Goal: Information Seeking & Learning: Learn about a topic

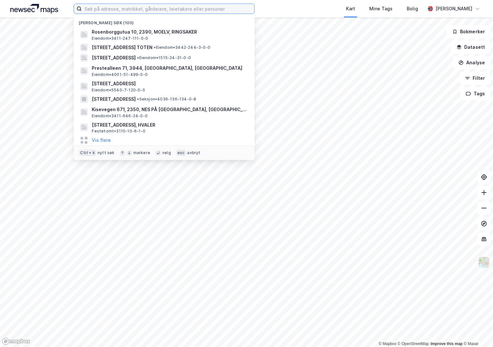
click at [104, 10] on input at bounding box center [168, 9] width 172 height 10
paste input "301-212/308/0/0"
type input "301-212/308/0/0"
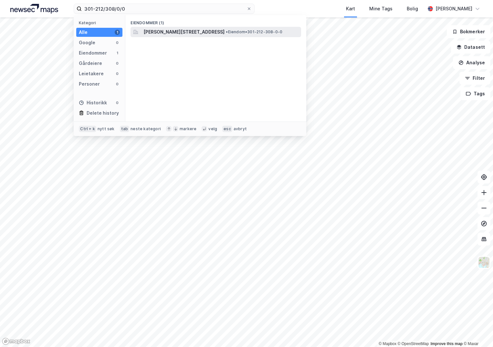
click at [185, 32] on span "[PERSON_NAME][STREET_ADDRESS]" at bounding box center [183, 32] width 81 height 8
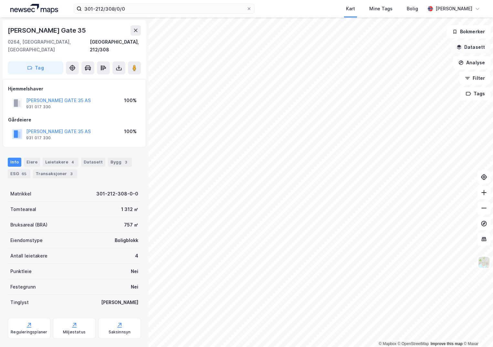
click at [467, 46] on button "Datasett" at bounding box center [470, 47] width 39 height 13
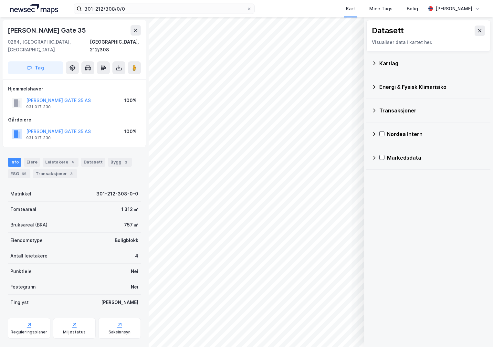
click at [376, 63] on div "Kartlag" at bounding box center [428, 64] width 114 height 16
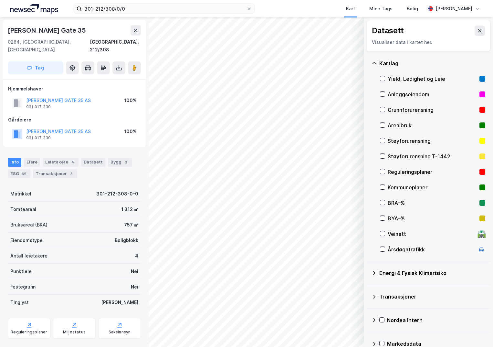
click at [385, 110] on div "Grunnforurensning" at bounding box center [432, 110] width 105 height 16
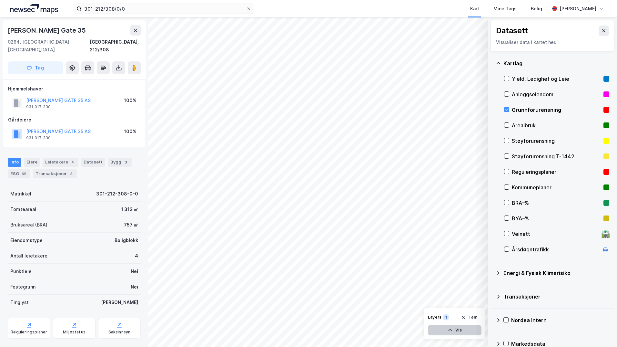
click at [449, 332] on icon "button" at bounding box center [450, 329] width 5 height 5
click at [449, 317] on button at bounding box center [452, 316] width 10 height 10
click at [451, 317] on icon at bounding box center [452, 315] width 5 height 5
click at [474, 316] on icon at bounding box center [475, 316] width 4 height 2
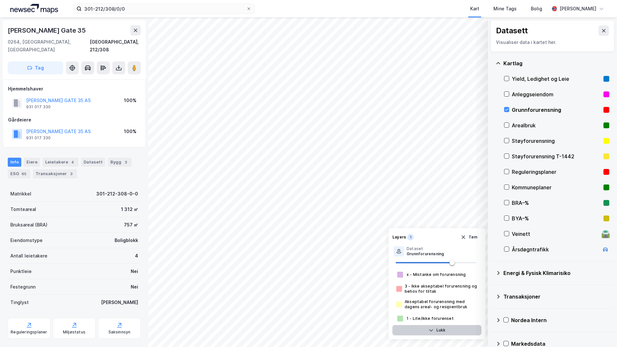
click at [441, 333] on button "Lukk" at bounding box center [437, 330] width 89 height 10
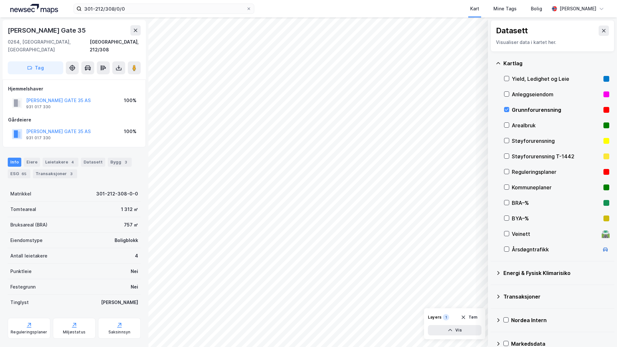
click at [493, 275] on icon at bounding box center [498, 272] width 5 height 5
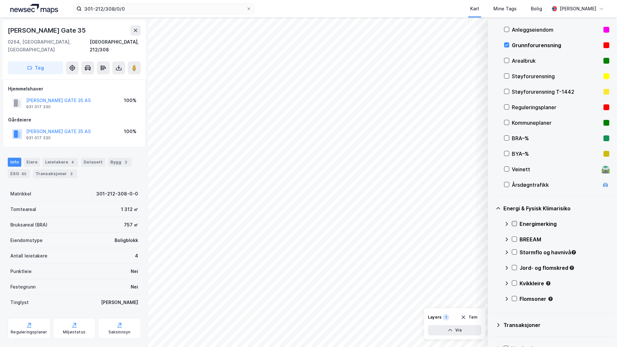
click at [493, 225] on icon at bounding box center [515, 223] width 5 height 5
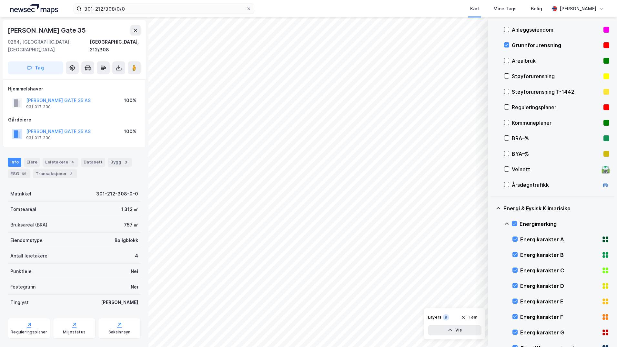
click at [493, 224] on icon at bounding box center [507, 224] width 4 height 2
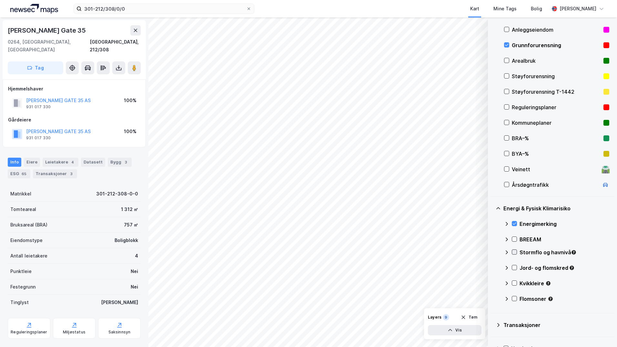
click at [493, 252] on icon at bounding box center [515, 252] width 5 height 5
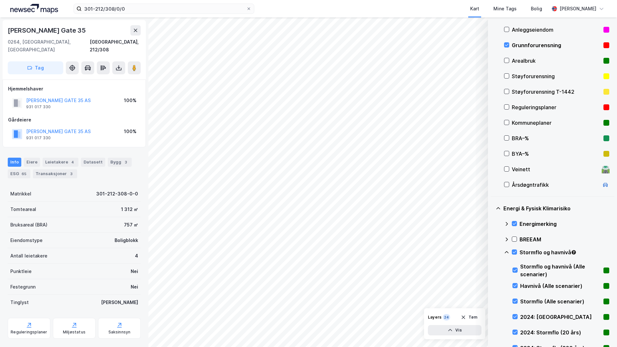
click at [493, 252] on icon at bounding box center [506, 252] width 5 height 5
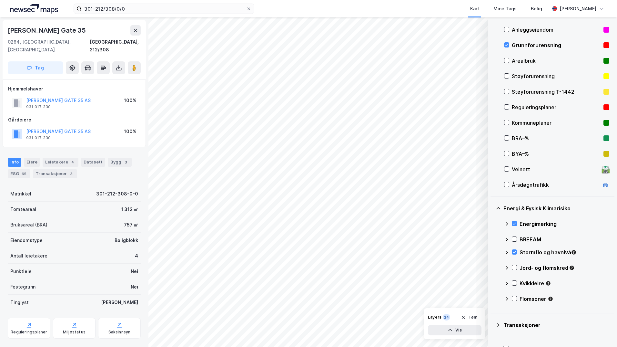
scroll to position [104, 0]
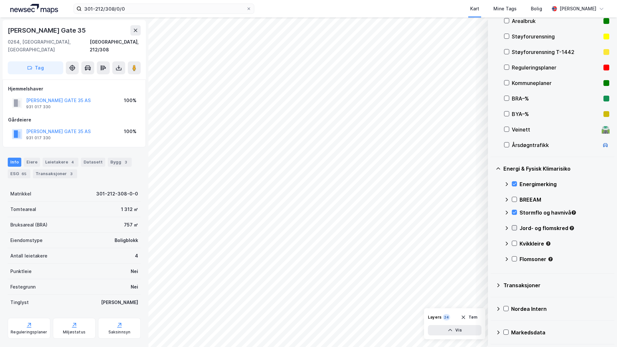
click at [493, 228] on icon at bounding box center [515, 228] width 4 height 2
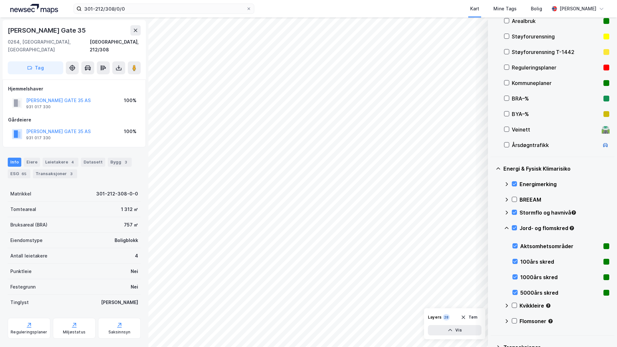
click at [493, 229] on icon at bounding box center [506, 227] width 5 height 5
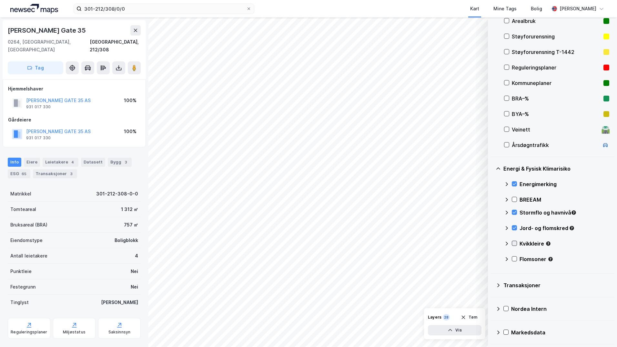
click at [493, 244] on icon at bounding box center [515, 243] width 5 height 5
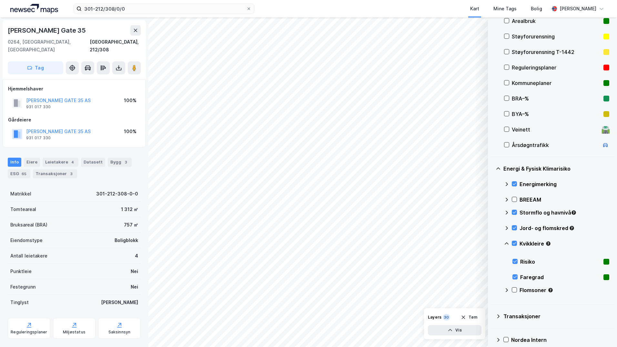
click at [493, 244] on icon at bounding box center [506, 243] width 5 height 5
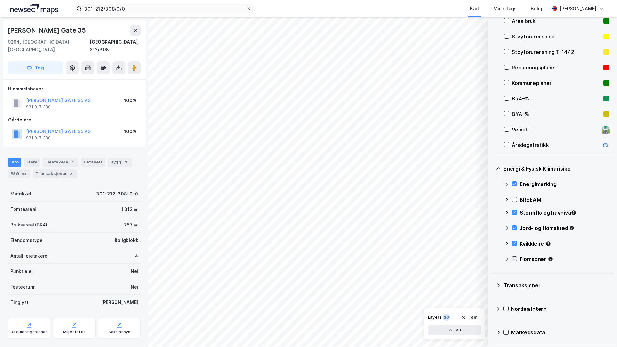
click at [493, 258] on icon at bounding box center [515, 258] width 5 height 5
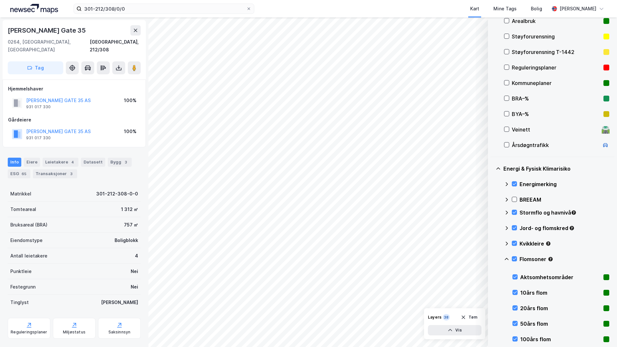
click at [493, 258] on icon at bounding box center [507, 259] width 4 height 2
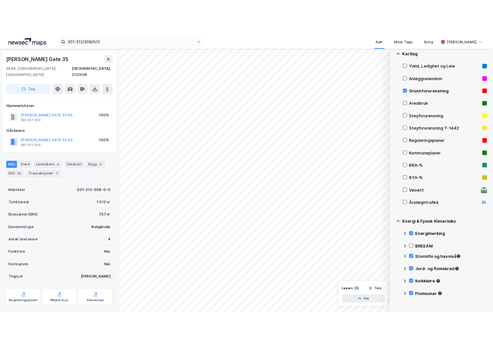
scroll to position [72, 0]
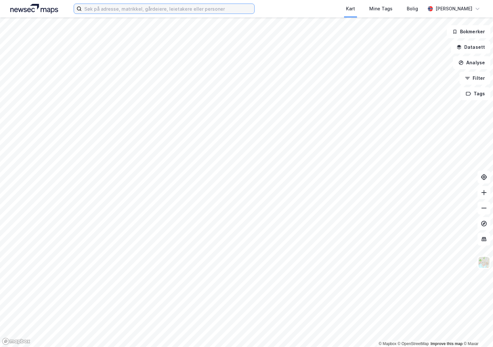
click at [103, 11] on input at bounding box center [168, 9] width 172 height 10
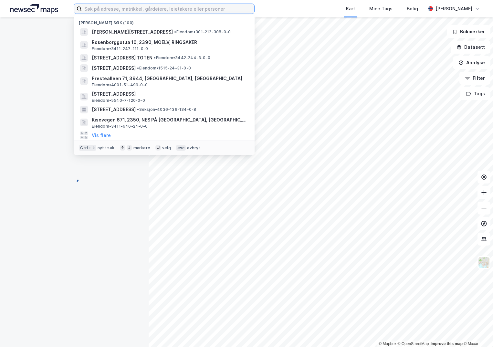
paste input "5028-92/31/0/11"
type input "5028-92/31/0/11"
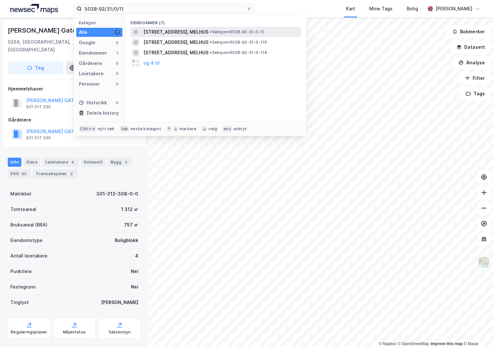
click at [175, 28] on span "[STREET_ADDRESS], MELHUS" at bounding box center [175, 32] width 65 height 8
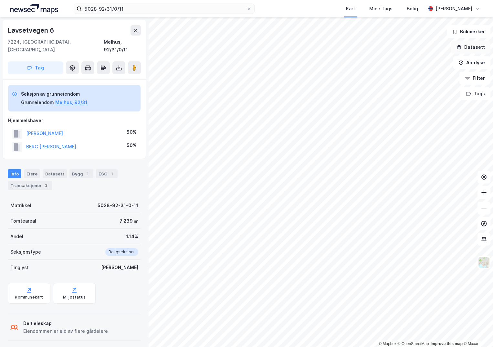
click at [468, 44] on button "Datasett" at bounding box center [470, 47] width 39 height 13
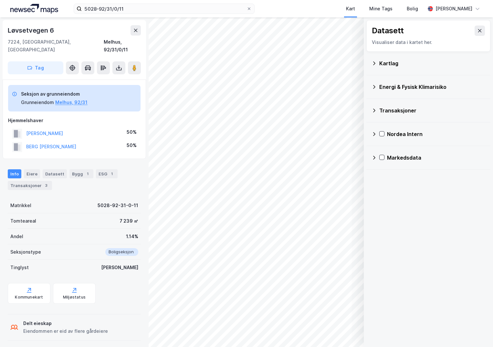
click at [375, 63] on icon at bounding box center [374, 63] width 2 height 4
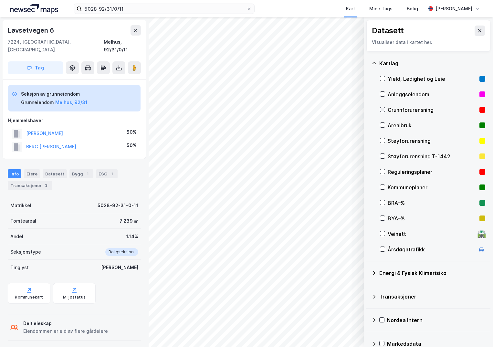
click at [382, 109] on icon at bounding box center [382, 109] width 5 height 5
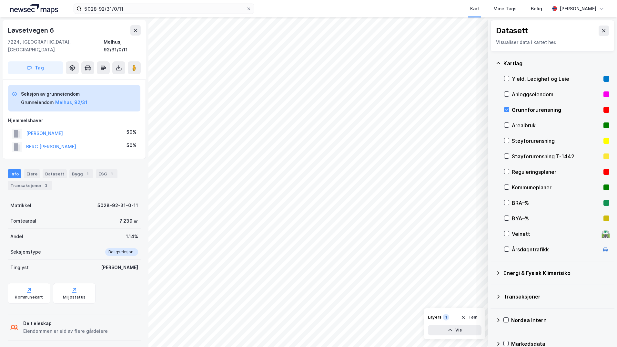
click at [493, 273] on icon at bounding box center [498, 272] width 5 height 5
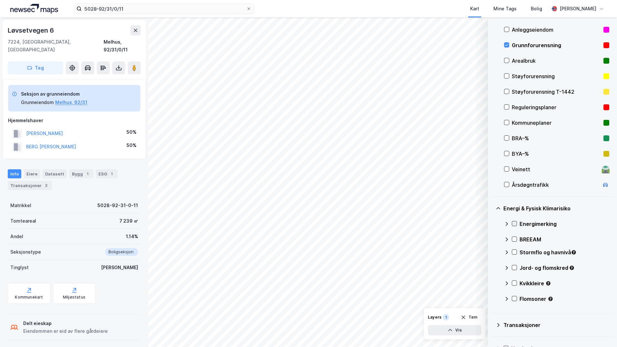
click at [493, 222] on icon at bounding box center [515, 223] width 5 height 5
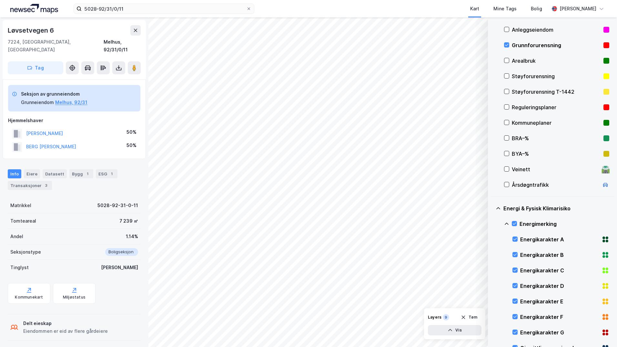
click at [493, 223] on icon at bounding box center [507, 224] width 4 height 2
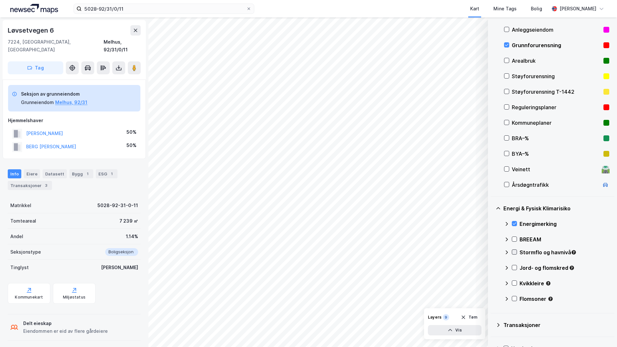
click at [493, 252] on icon at bounding box center [515, 252] width 5 height 5
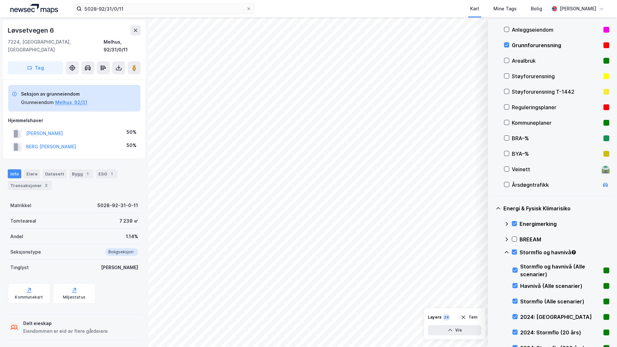
click at [493, 252] on icon at bounding box center [507, 252] width 4 height 2
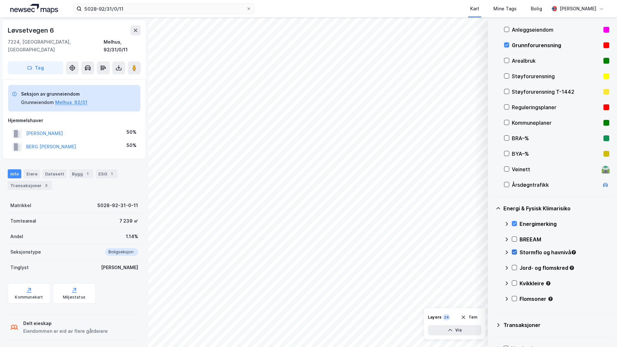
click at [493, 252] on icon at bounding box center [515, 252] width 5 height 5
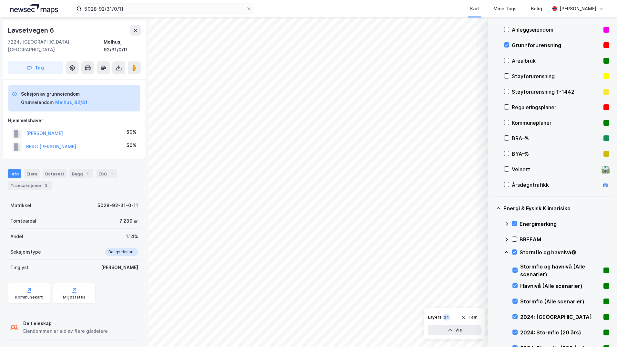
click at [493, 252] on icon at bounding box center [506, 252] width 5 height 5
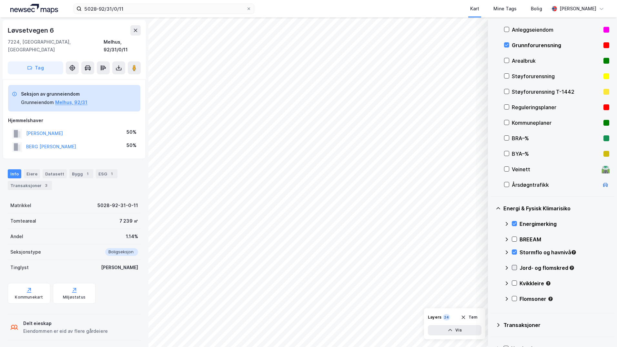
click at [493, 268] on icon at bounding box center [515, 267] width 5 height 5
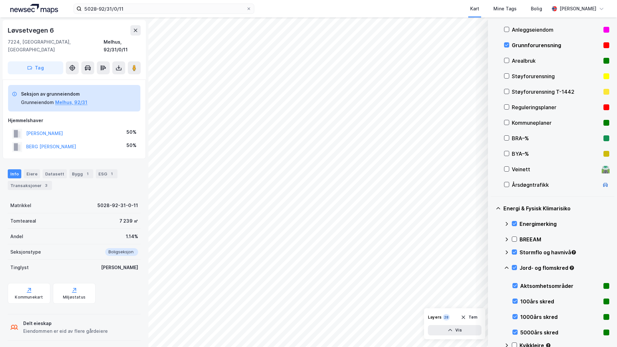
click at [493, 267] on icon at bounding box center [507, 267] width 4 height 2
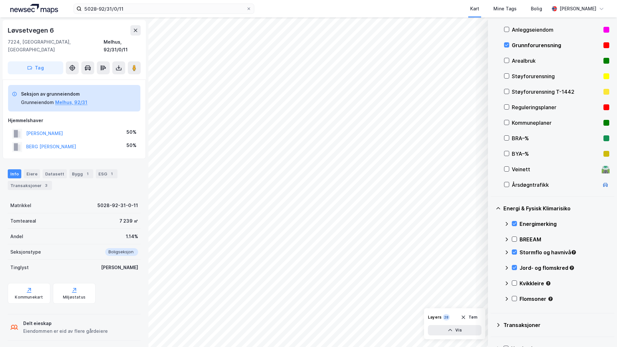
scroll to position [97, 0]
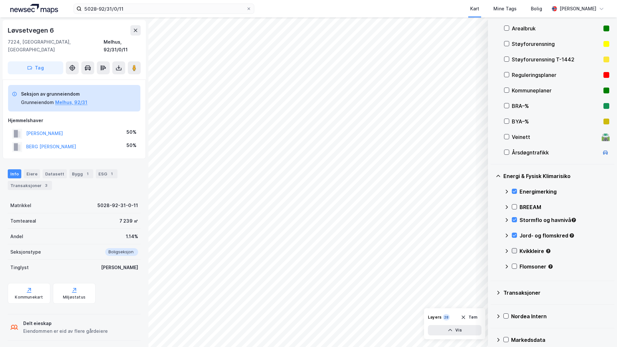
click at [493, 251] on icon at bounding box center [515, 251] width 4 height 2
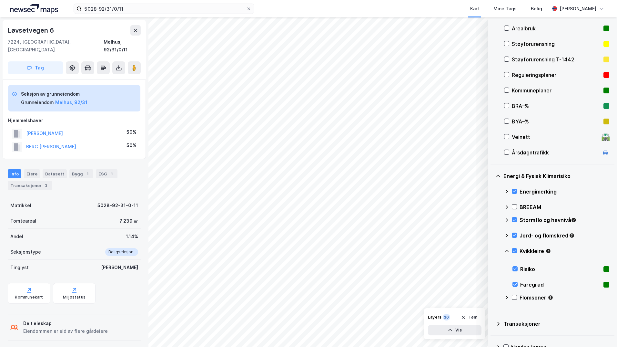
click at [493, 251] on icon at bounding box center [507, 251] width 4 height 2
click at [493, 268] on icon at bounding box center [515, 266] width 5 height 5
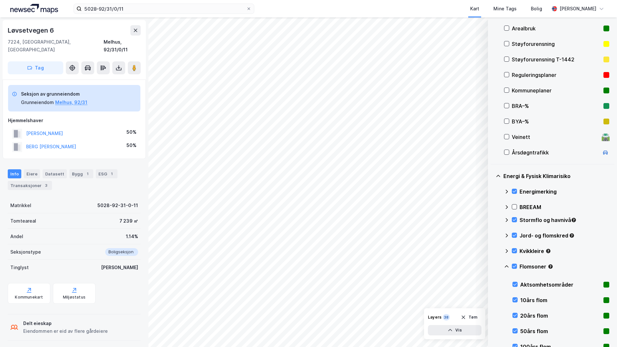
click at [493, 264] on icon at bounding box center [506, 266] width 5 height 5
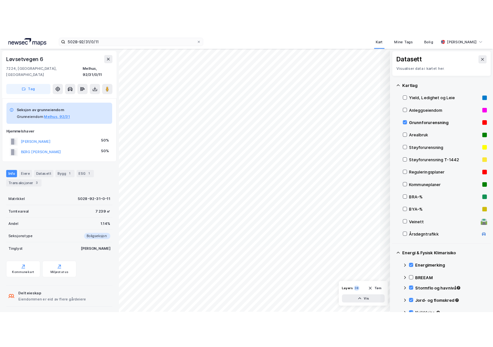
scroll to position [65, 0]
